Goal: Task Accomplishment & Management: Manage account settings

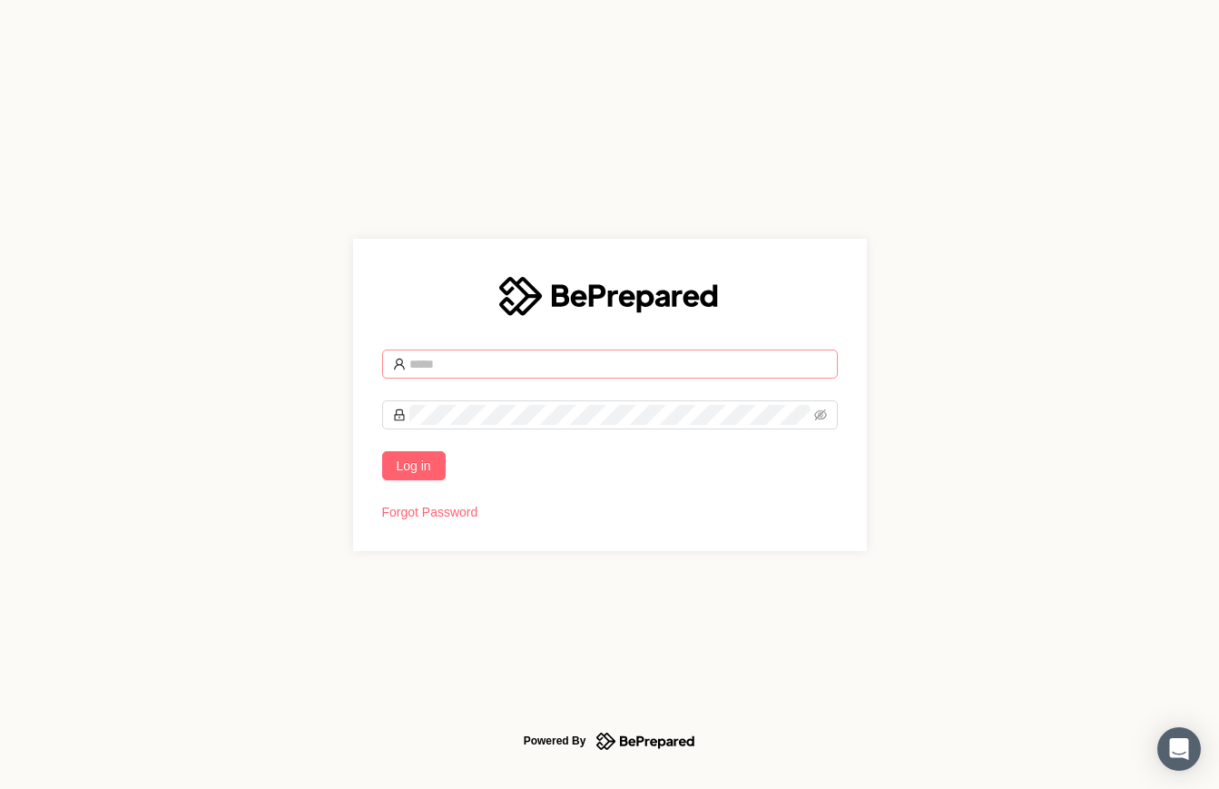
click at [469, 360] on input "text" at bounding box center [619, 364] width 418 height 20
click at [504, 365] on input "text" at bounding box center [619, 364] width 418 height 20
type input "**********"
click at [382, 451] on button "Log in" at bounding box center [414, 465] width 64 height 29
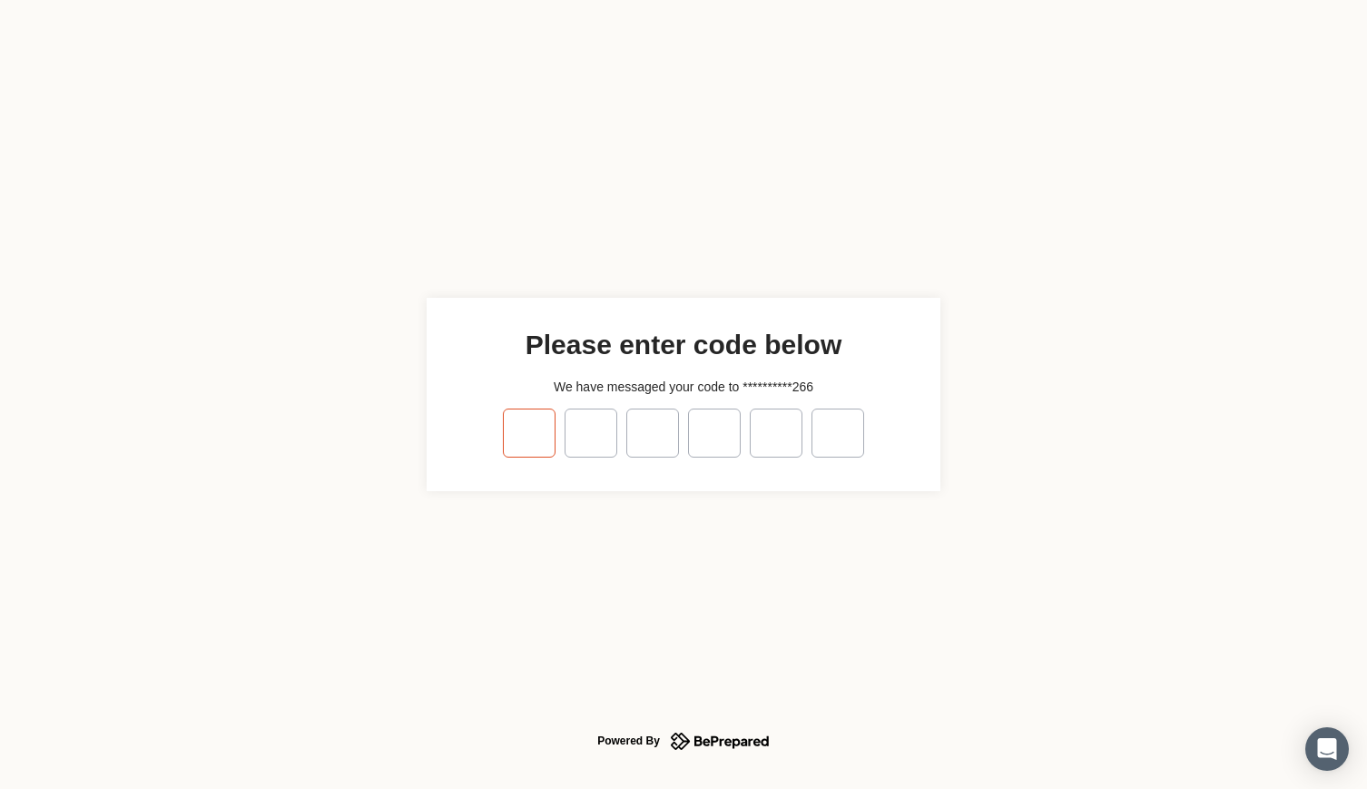
type input "*"
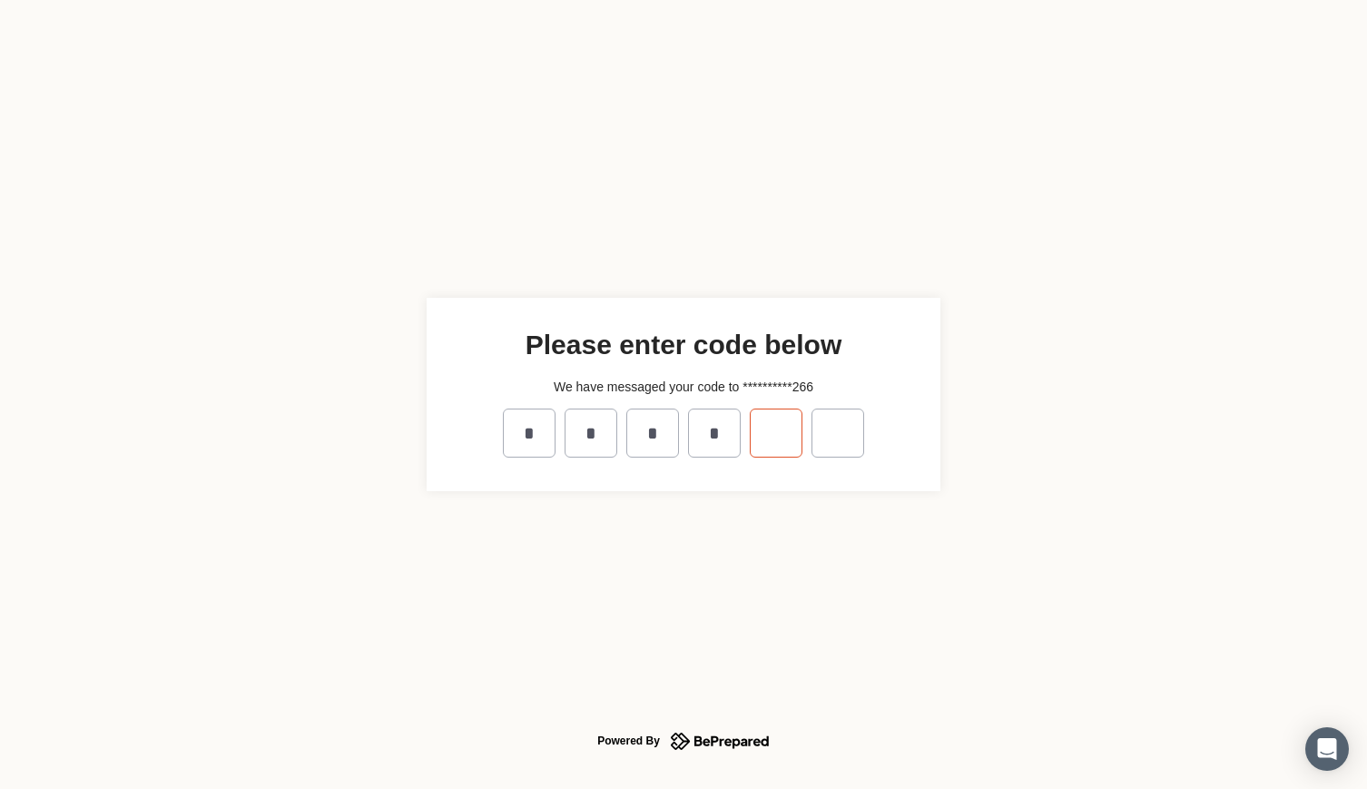
type input "*"
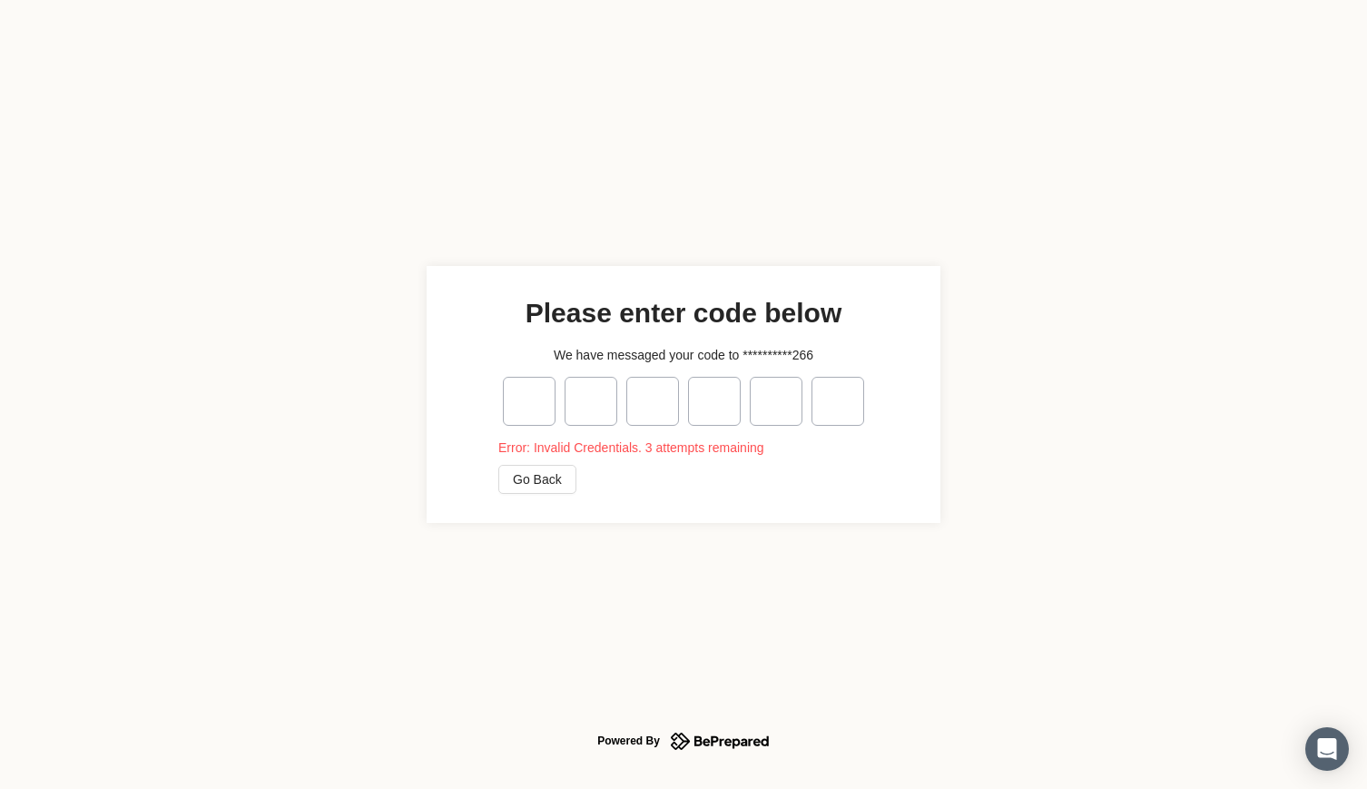
type input "*"
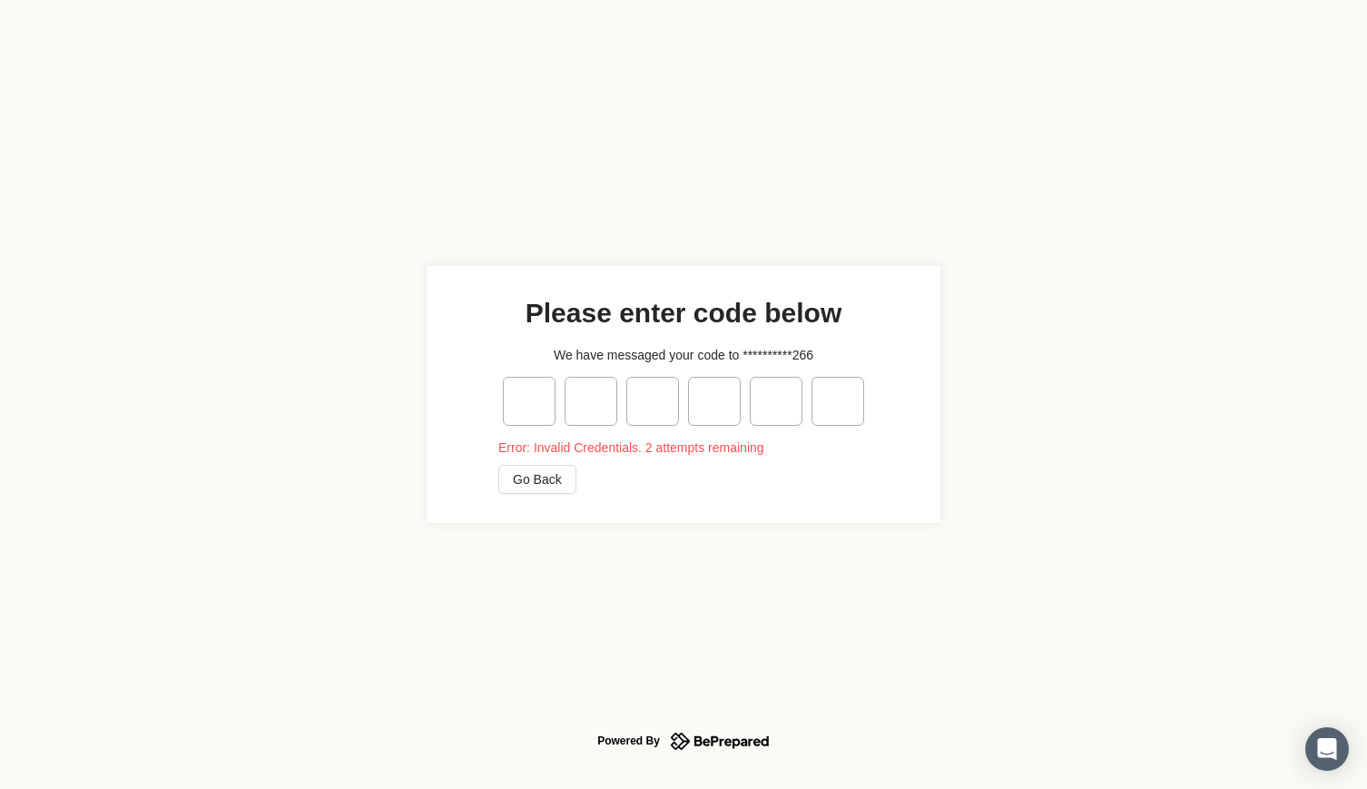
type input "*"
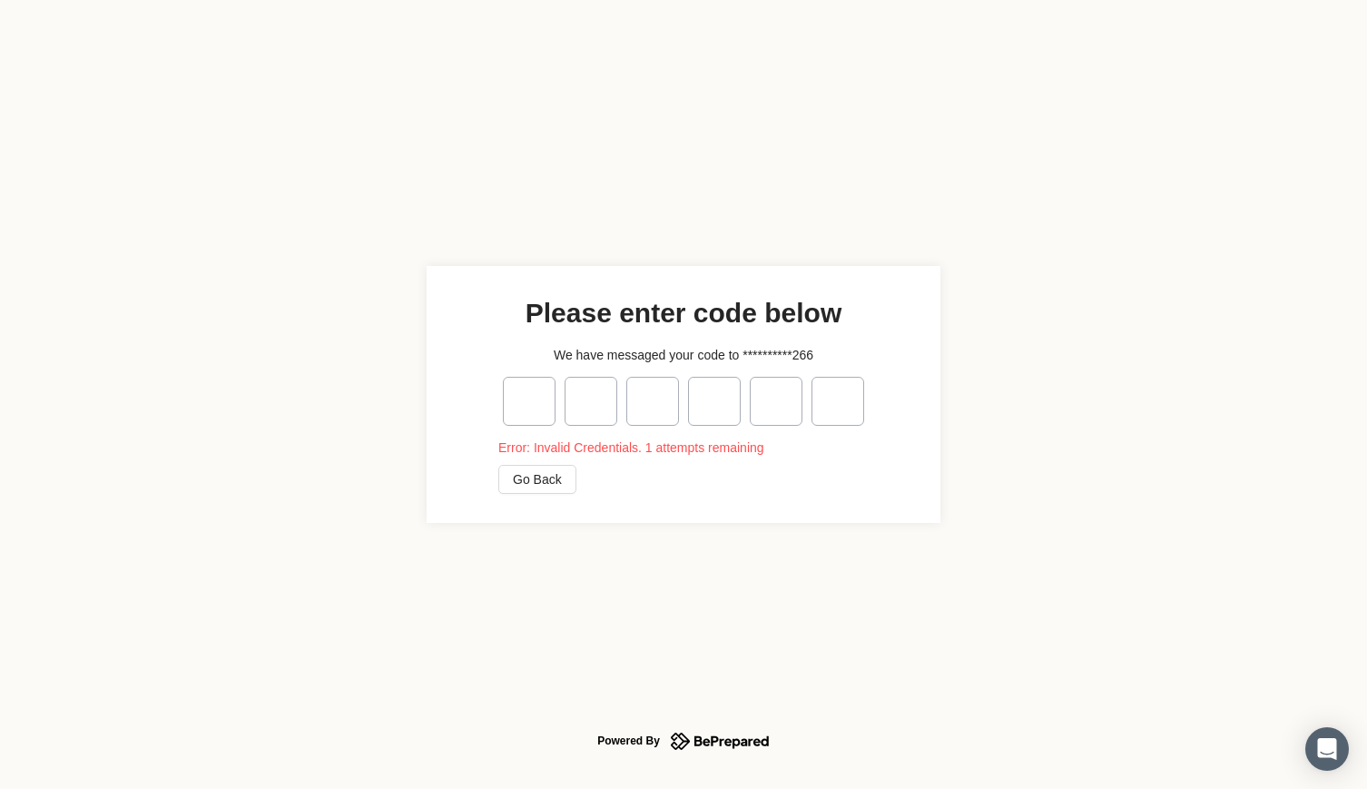
click at [715, 561] on div "**********" at bounding box center [683, 394] width 1367 height 789
click at [553, 483] on span "Go Back" at bounding box center [537, 479] width 49 height 20
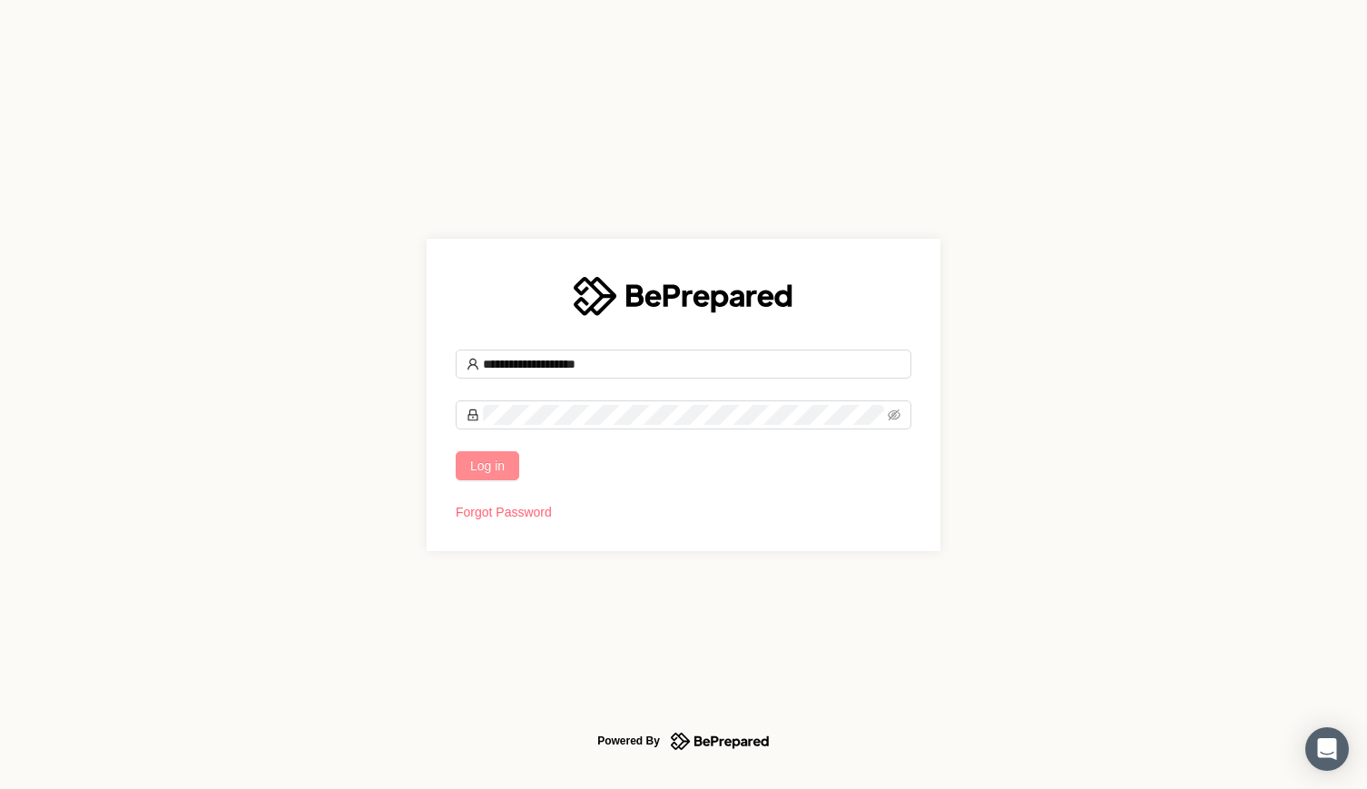
click at [494, 451] on button "Log in" at bounding box center [488, 465] width 64 height 29
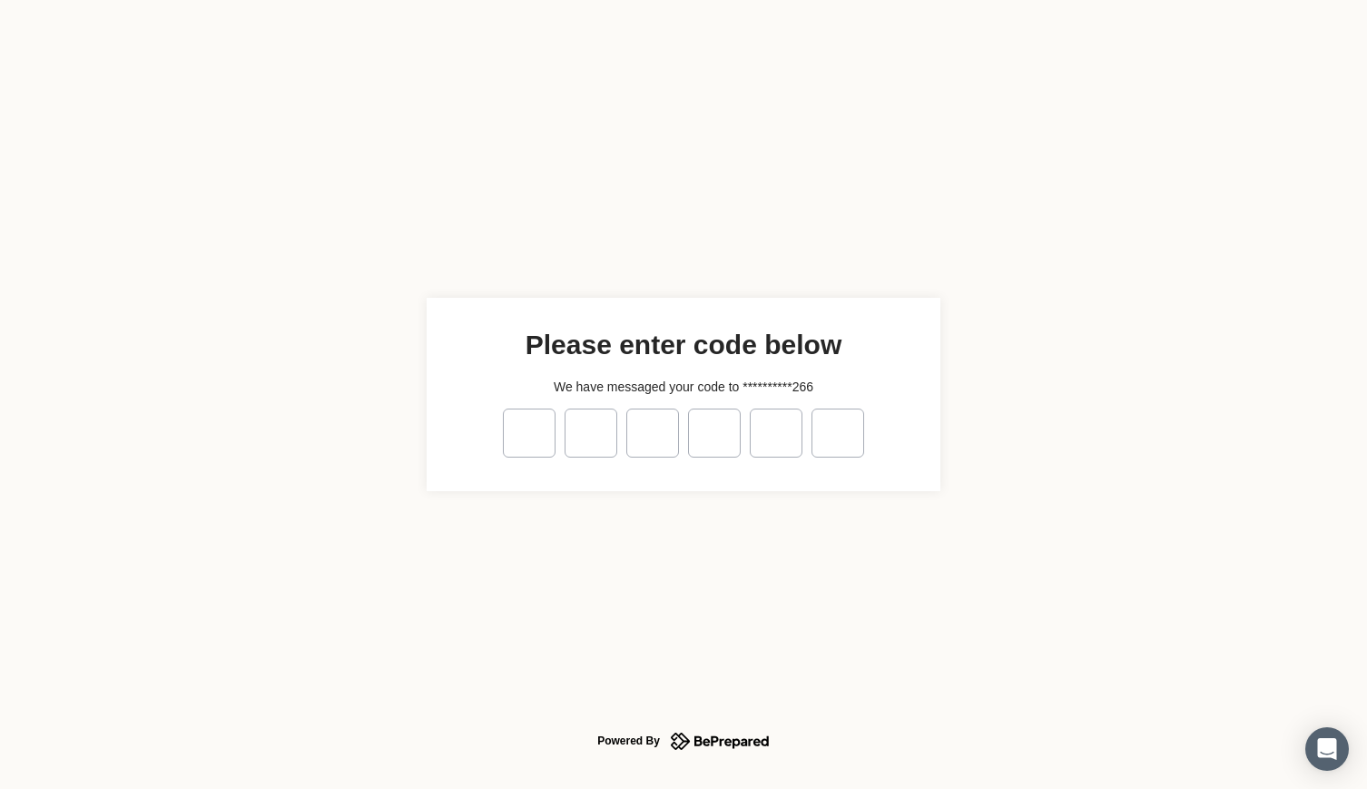
type input "*"
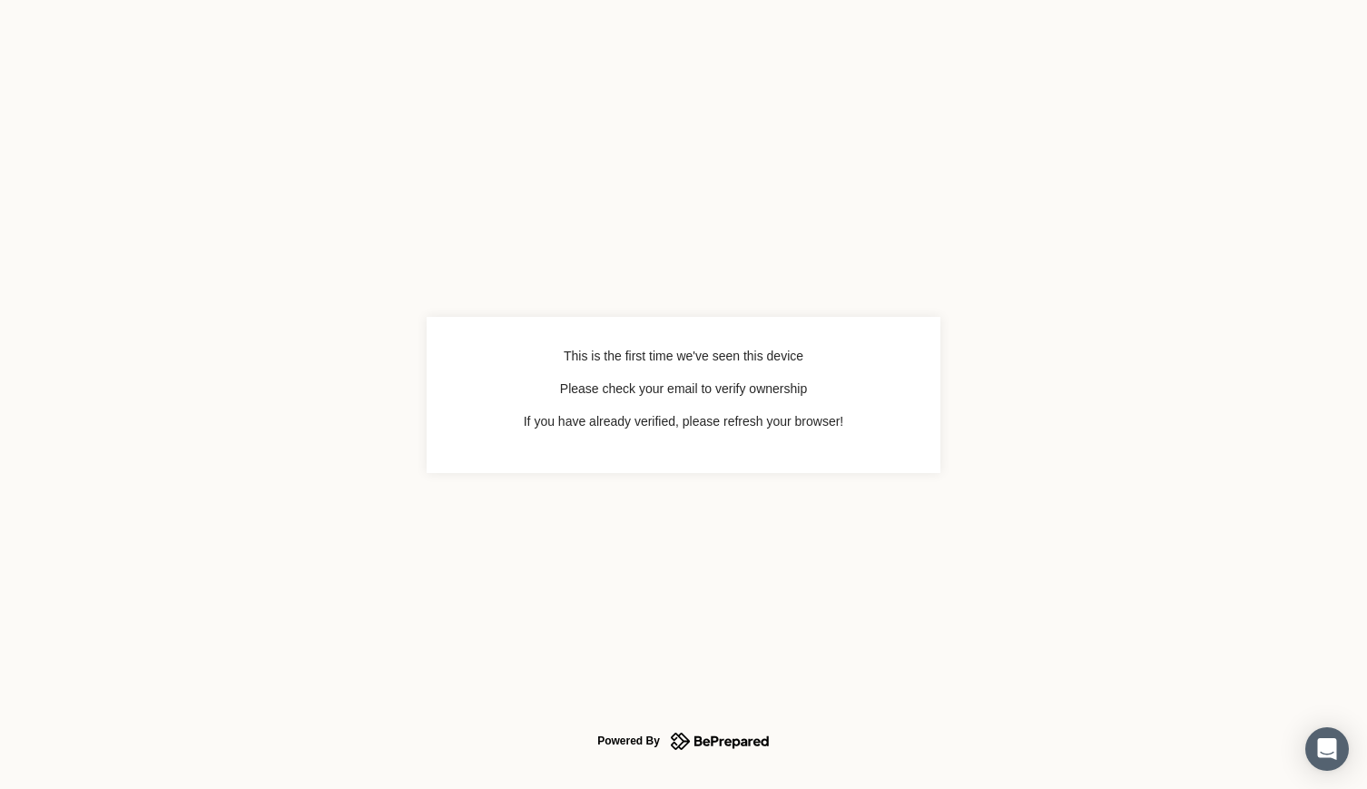
drag, startPoint x: 1221, startPoint y: 0, endPoint x: 944, endPoint y: 1, distance: 276.9
click at [888, 17] on div "This is the first time we've seen this device Please check your email to verify…" at bounding box center [683, 394] width 1367 height 789
click at [1155, 49] on div "This is the first time we've seen this device Please check your email to verify…" at bounding box center [683, 394] width 1367 height 789
